Goal: Information Seeking & Learning: Learn about a topic

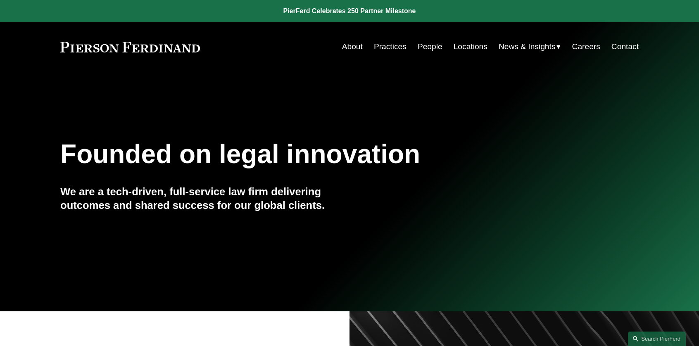
click at [425, 49] on link "People" at bounding box center [429, 47] width 25 height 16
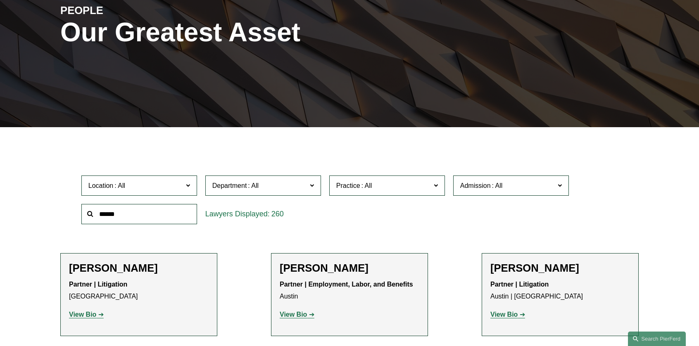
scroll to position [124, 0]
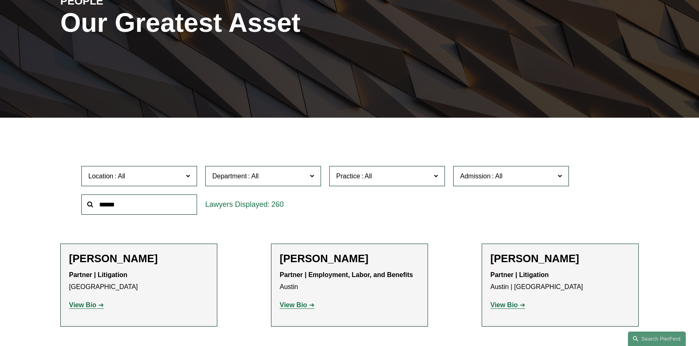
click at [559, 177] on span at bounding box center [559, 176] width 4 height 11
click at [0, 0] on link "[US_STATE]" at bounding box center [0, 0] width 0 height 0
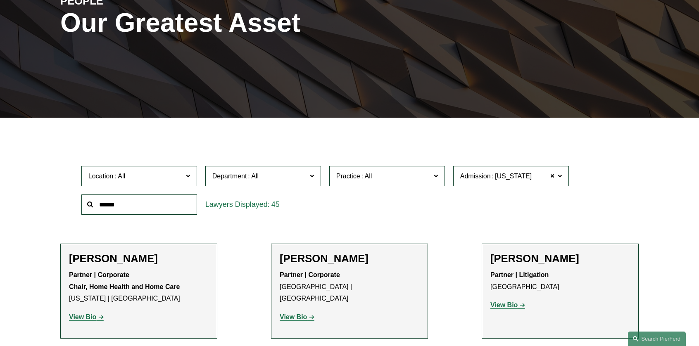
click at [363, 177] on span at bounding box center [366, 176] width 13 height 7
click at [0, 0] on link "Professional and Management Liability" at bounding box center [0, 0] width 0 height 0
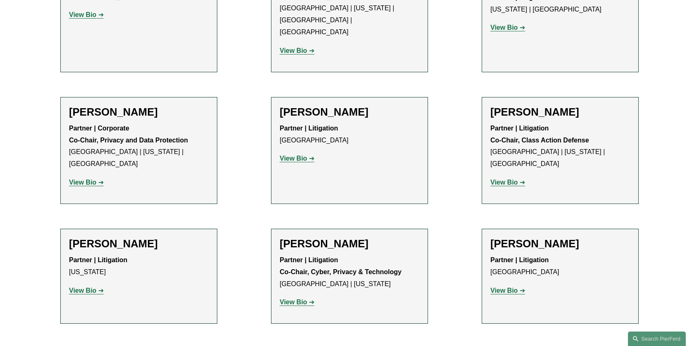
scroll to position [495, 0]
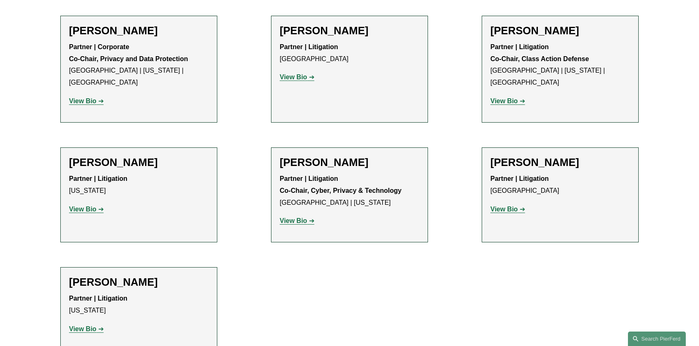
click at [76, 206] on strong "View Bio" at bounding box center [82, 209] width 27 height 7
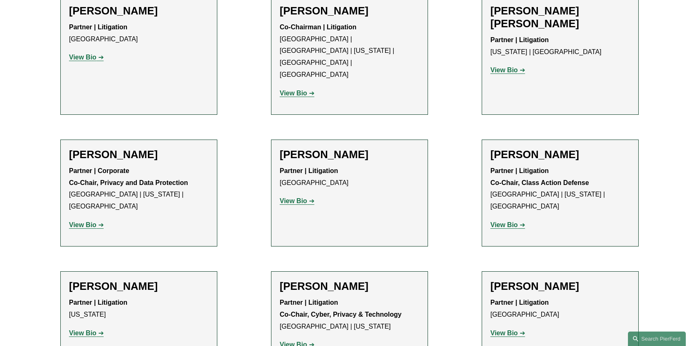
scroll to position [330, 0]
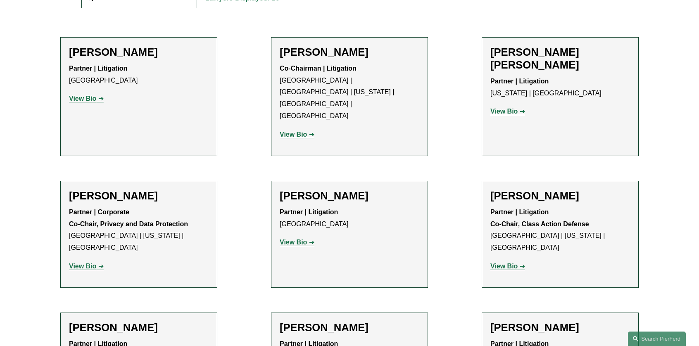
click at [505, 108] on strong "View Bio" at bounding box center [503, 111] width 27 height 7
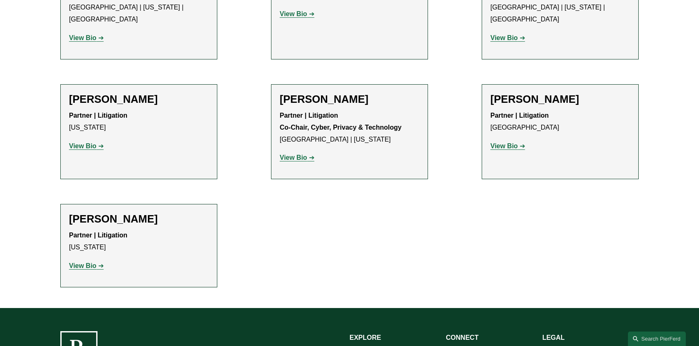
scroll to position [578, 0]
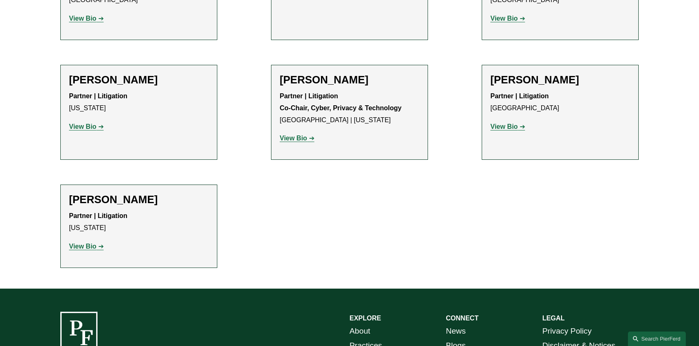
click at [298, 135] on strong "View Bio" at bounding box center [293, 138] width 27 height 7
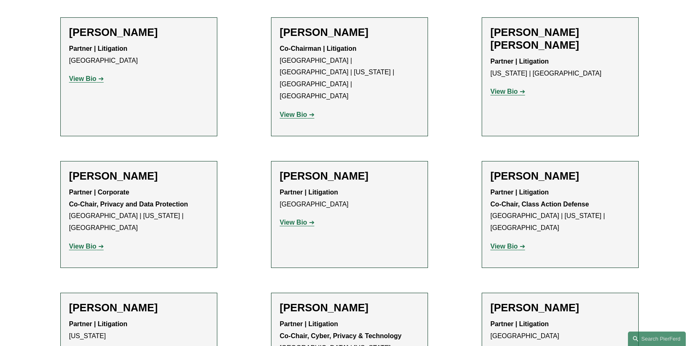
scroll to position [413, 0]
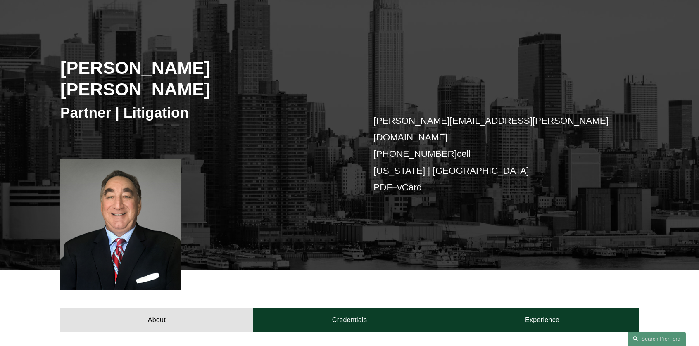
scroll to position [83, 0]
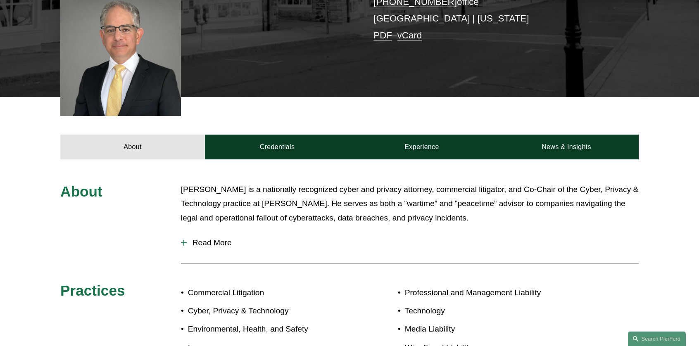
scroll to position [165, 0]
